Goal: Navigation & Orientation: Find specific page/section

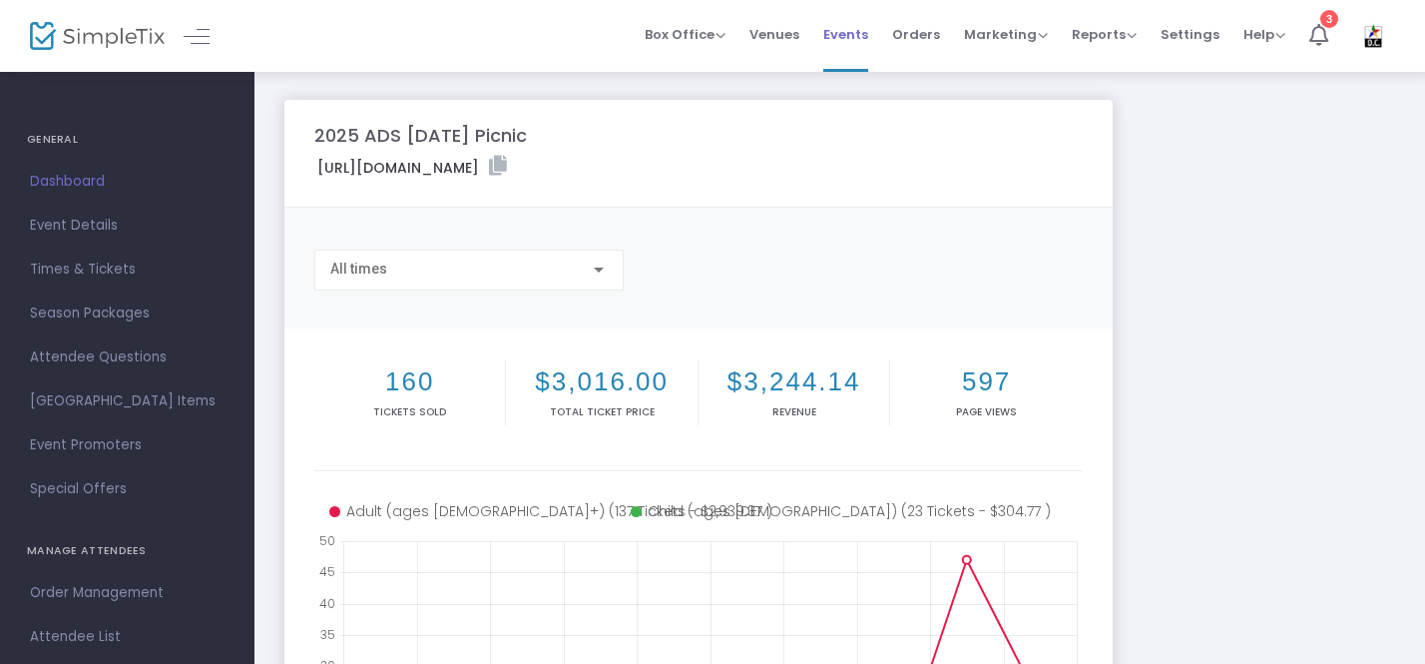
click at [845, 40] on span "Events" at bounding box center [845, 34] width 45 height 51
